Goal: Use online tool/utility: Use online tool/utility

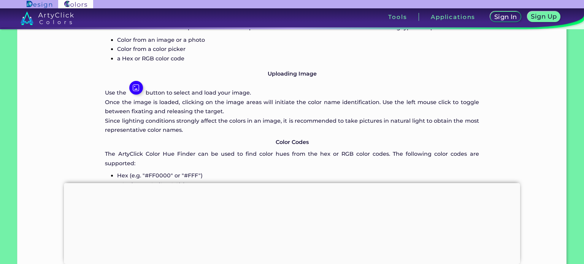
scroll to position [456, 0]
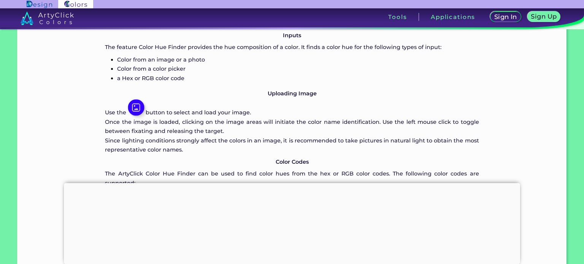
click at [135, 108] on img at bounding box center [136, 108] width 16 height 16
click at [138, 106] on img at bounding box center [136, 108] width 16 height 16
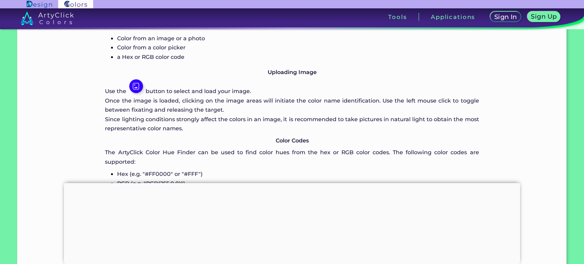
scroll to position [494, 0]
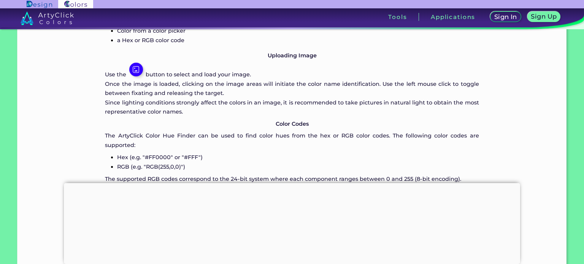
click at [292, 183] on div at bounding box center [292, 183] width 456 height 0
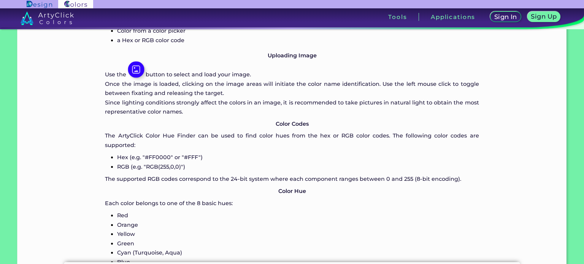
click at [136, 67] on img at bounding box center [136, 70] width 16 height 16
click at [135, 67] on img at bounding box center [136, 70] width 16 height 16
click at [138, 71] on img at bounding box center [136, 70] width 16 height 16
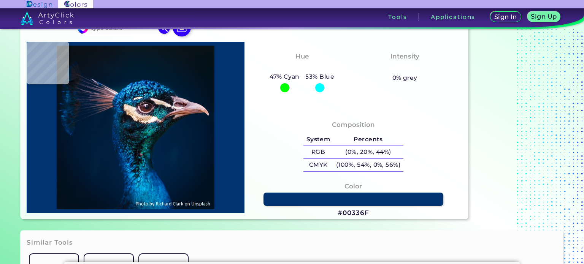
scroll to position [0, 0]
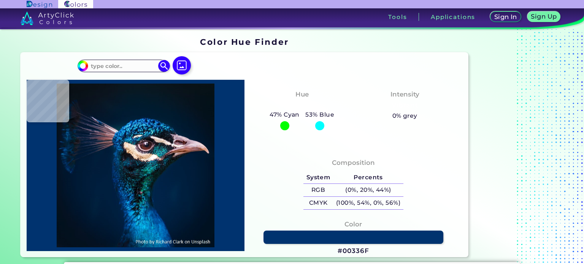
type input "#000000"
type input "#03111c"
type input "#03111C"
type input "#04111a"
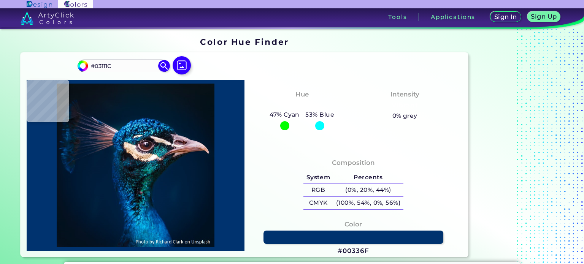
type input "#04111A"
type input "#07111a"
type input "#07111A"
type input "#091219"
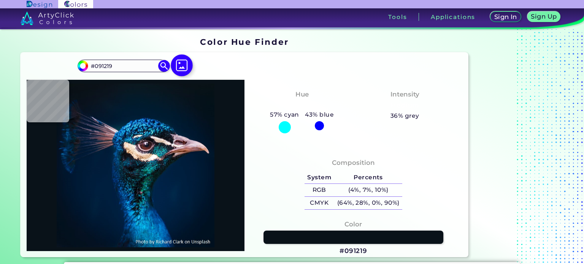
click at [182, 63] on img at bounding box center [182, 65] width 22 height 22
click at [0, 0] on input "file" at bounding box center [0, 0] width 0 height 0
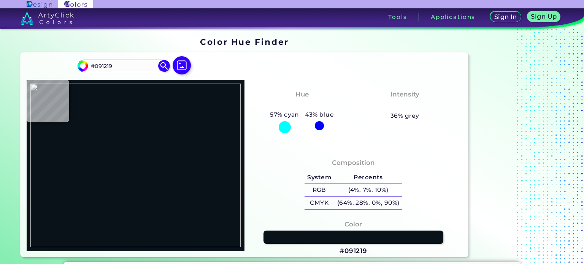
type input "#000000"
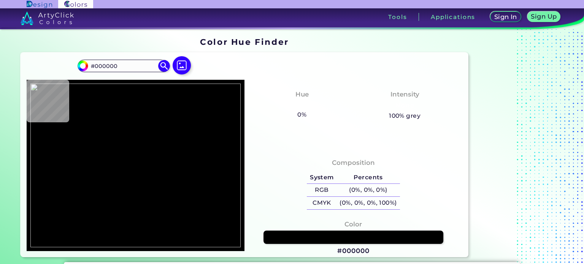
type input "#b0c8df"
type input "#B0C8DF"
type input "#dfb0b0"
type input "#DFB0B0"
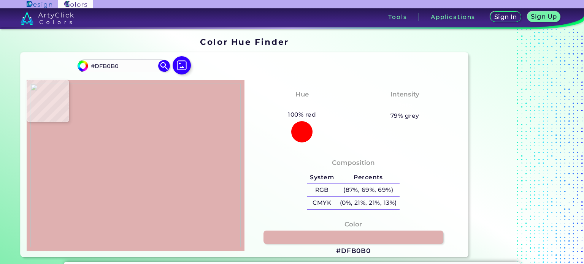
click at [125, 151] on img at bounding box center [135, 166] width 210 height 164
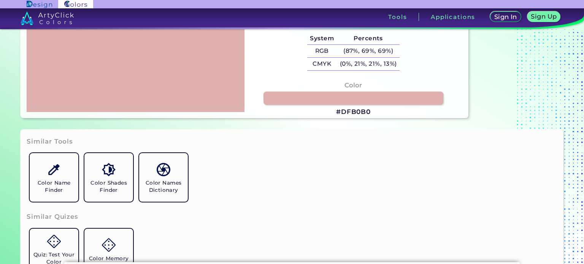
scroll to position [152, 0]
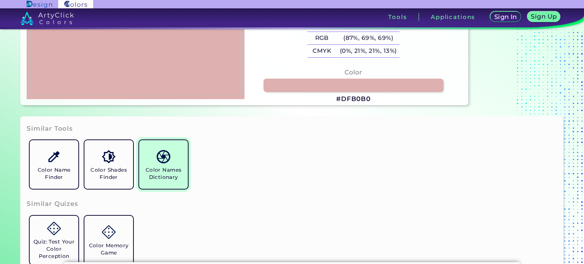
click at [167, 160] on img at bounding box center [163, 156] width 13 height 13
